Goal: Navigation & Orientation: Find specific page/section

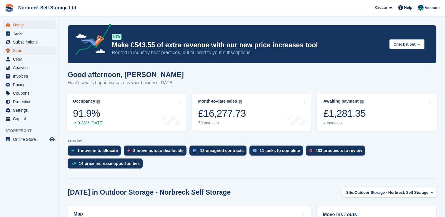
click at [25, 52] on span "Sites" at bounding box center [30, 51] width 35 height 8
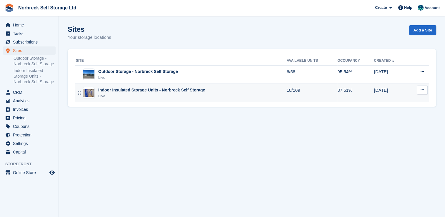
click at [144, 93] on div "Indoor Insulated Storage Units - Norbreck Self Storage" at bounding box center [151, 90] width 107 height 6
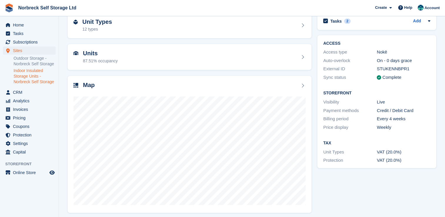
scroll to position [34, 0]
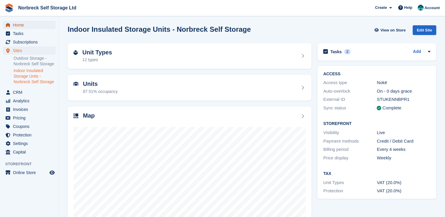
click at [30, 25] on span "Home" at bounding box center [30, 25] width 35 height 8
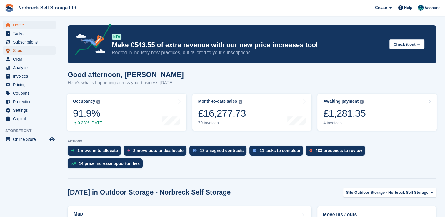
click at [26, 52] on span "Sites" at bounding box center [30, 51] width 35 height 8
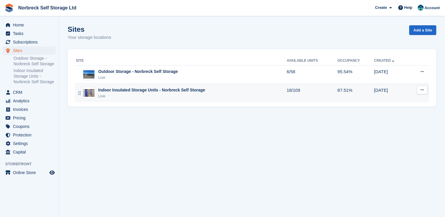
click at [274, 99] on td "Indoor Insulated Storage Units - Norbreck Self Storage Live" at bounding box center [181, 93] width 212 height 18
